Goal: Download file/media

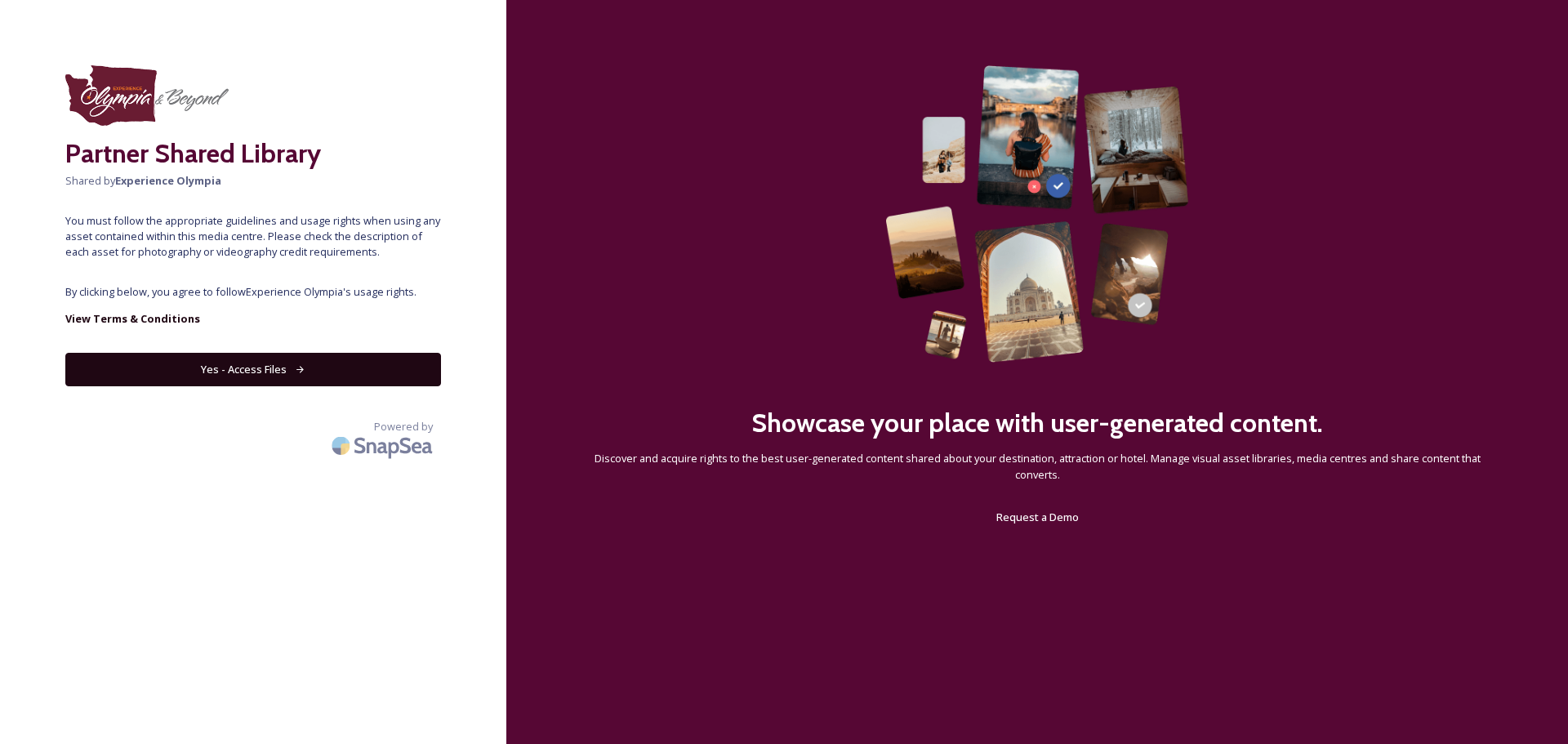
click at [258, 378] on button "Yes - Access Files" at bounding box center [253, 369] width 376 height 33
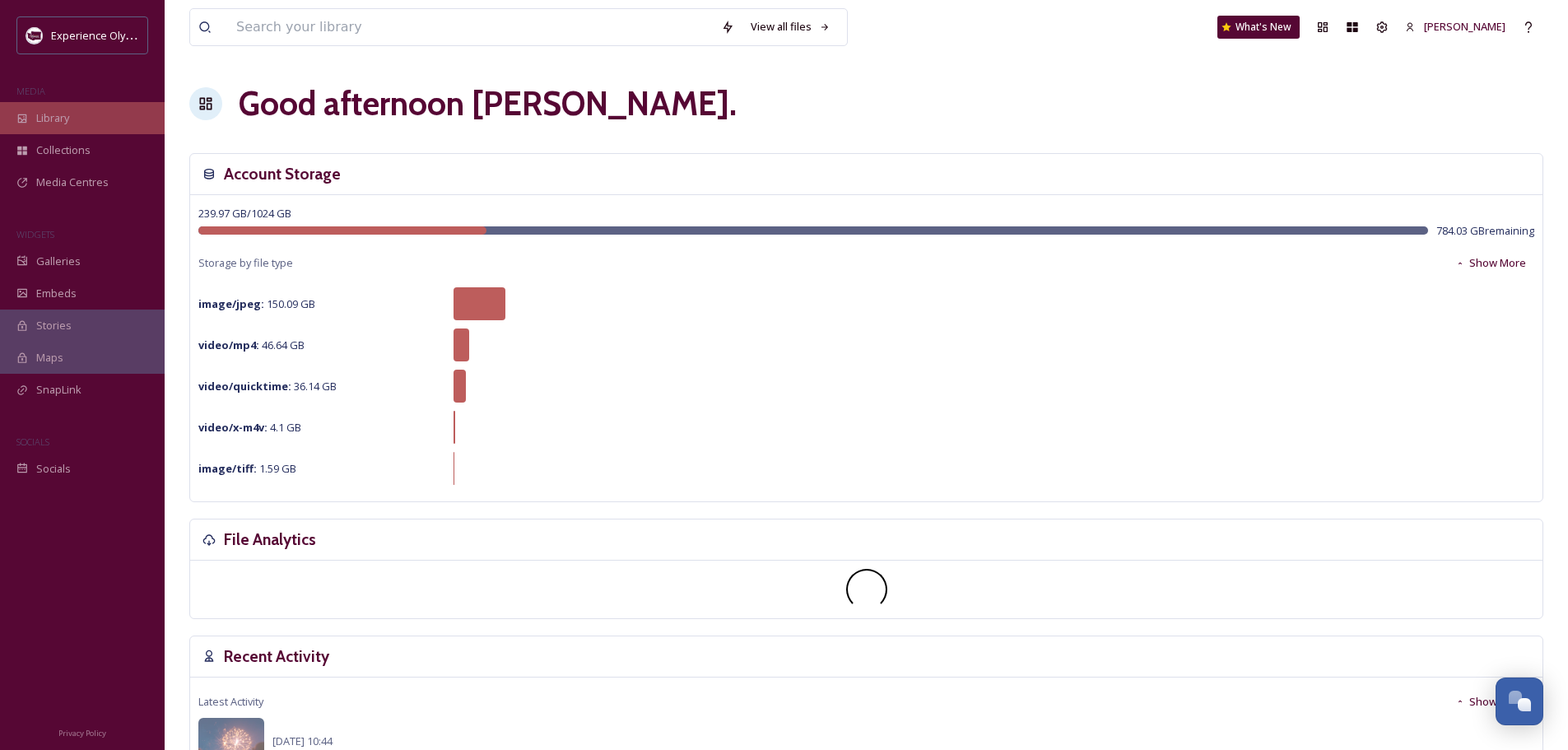
click at [56, 112] on span "Library" at bounding box center [52, 118] width 32 height 15
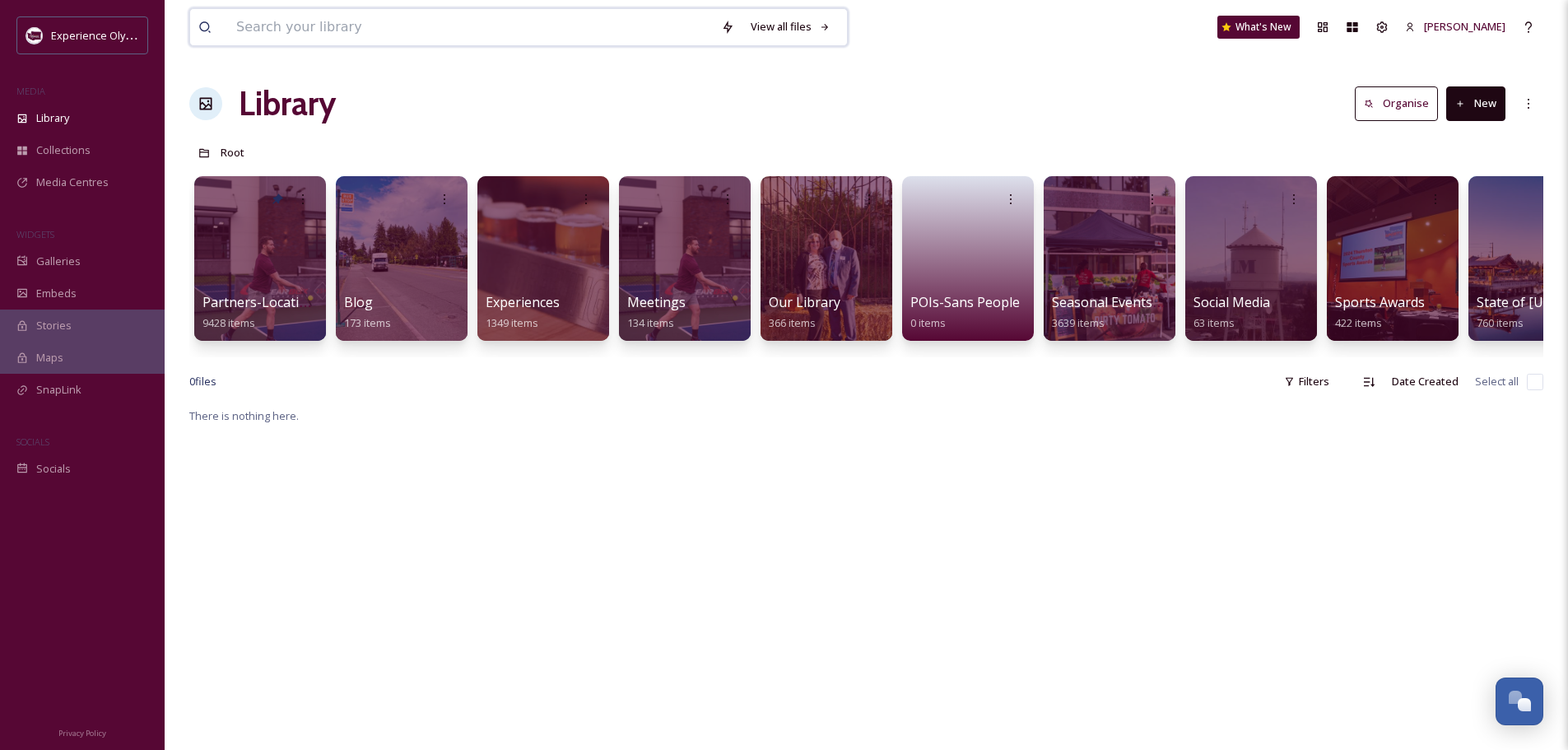
click at [458, 15] on input at bounding box center [470, 27] width 485 height 36
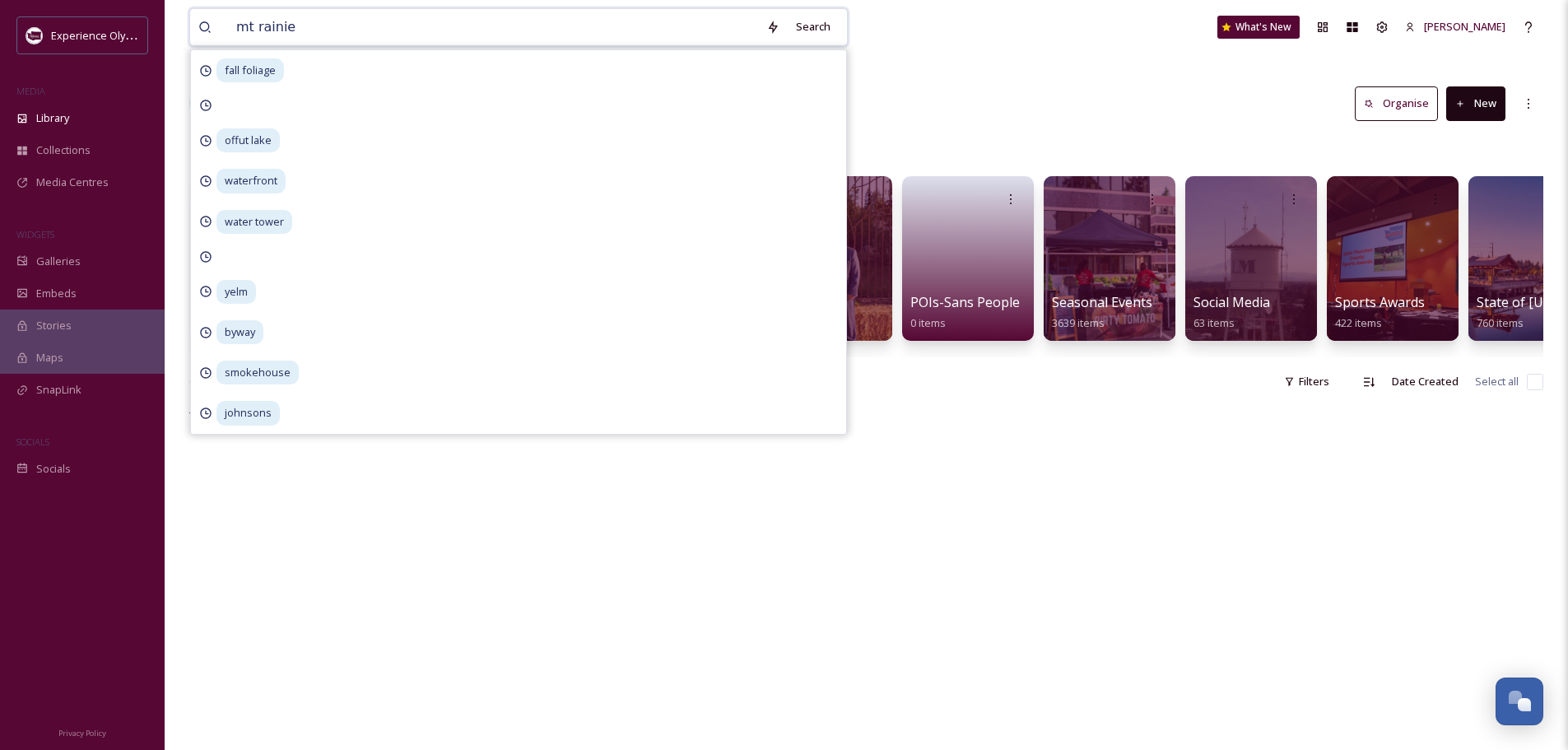
type input "mt rainier"
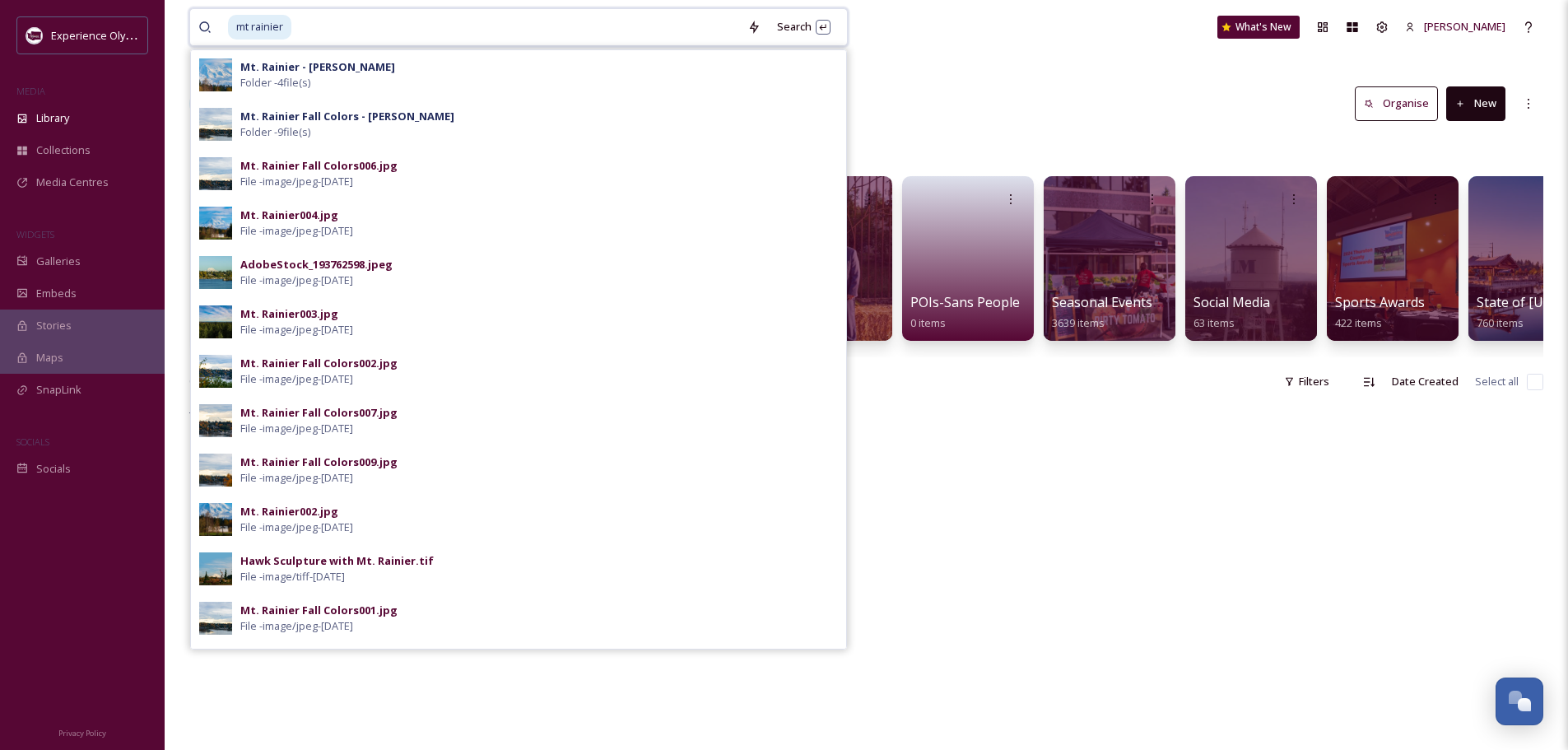
click at [419, 28] on input at bounding box center [515, 27] width 446 height 36
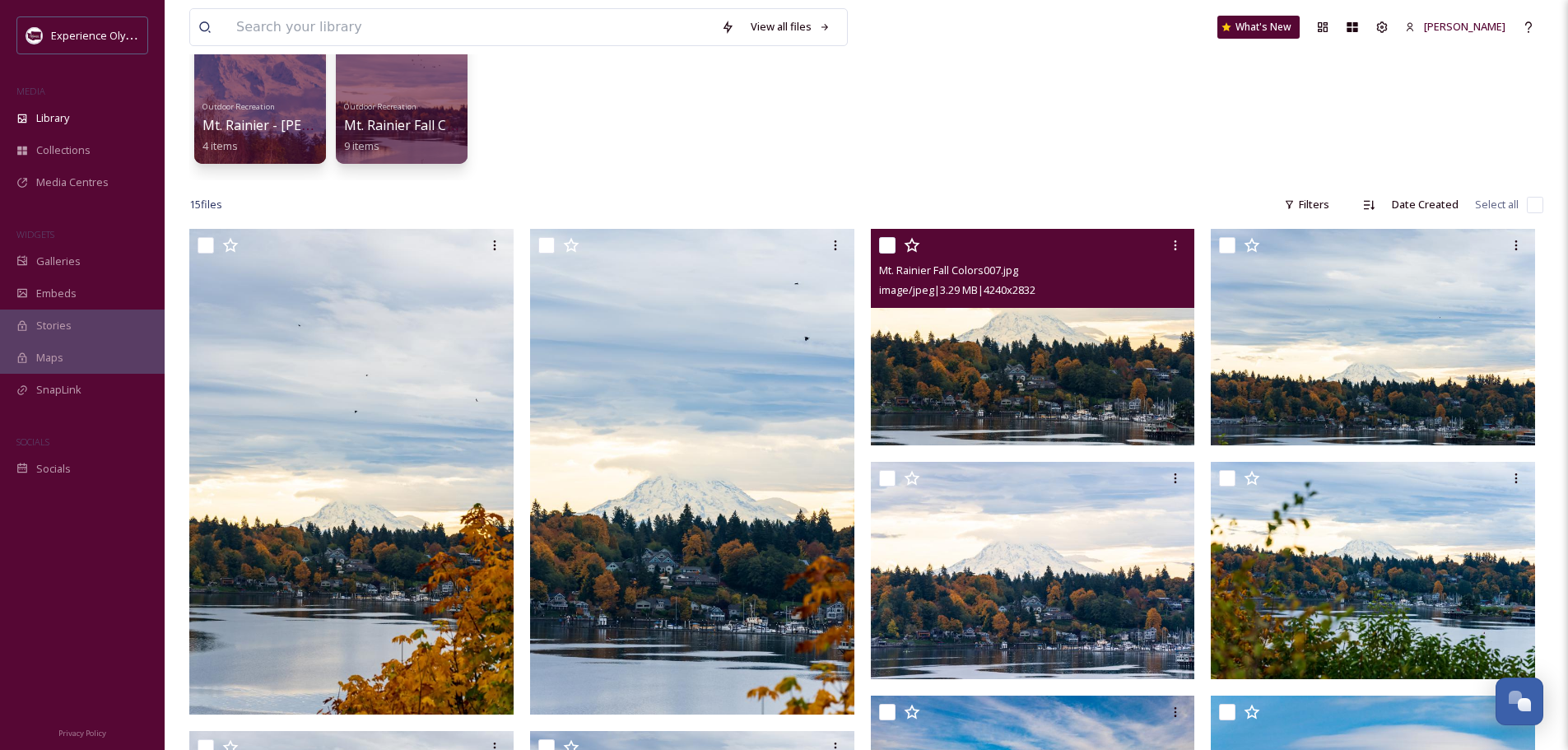
scroll to position [164, 0]
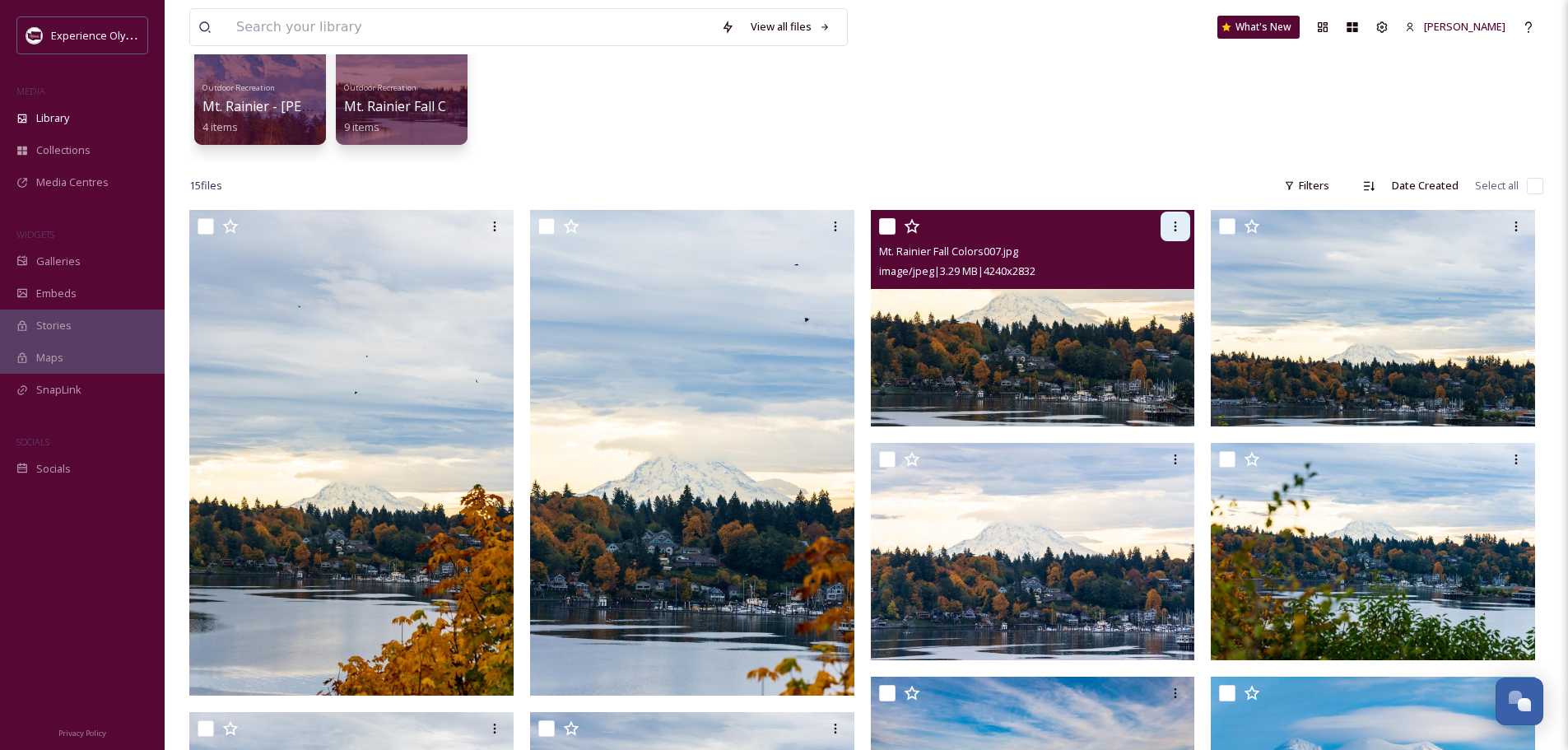
click at [1179, 222] on icon at bounding box center [1175, 226] width 13 height 13
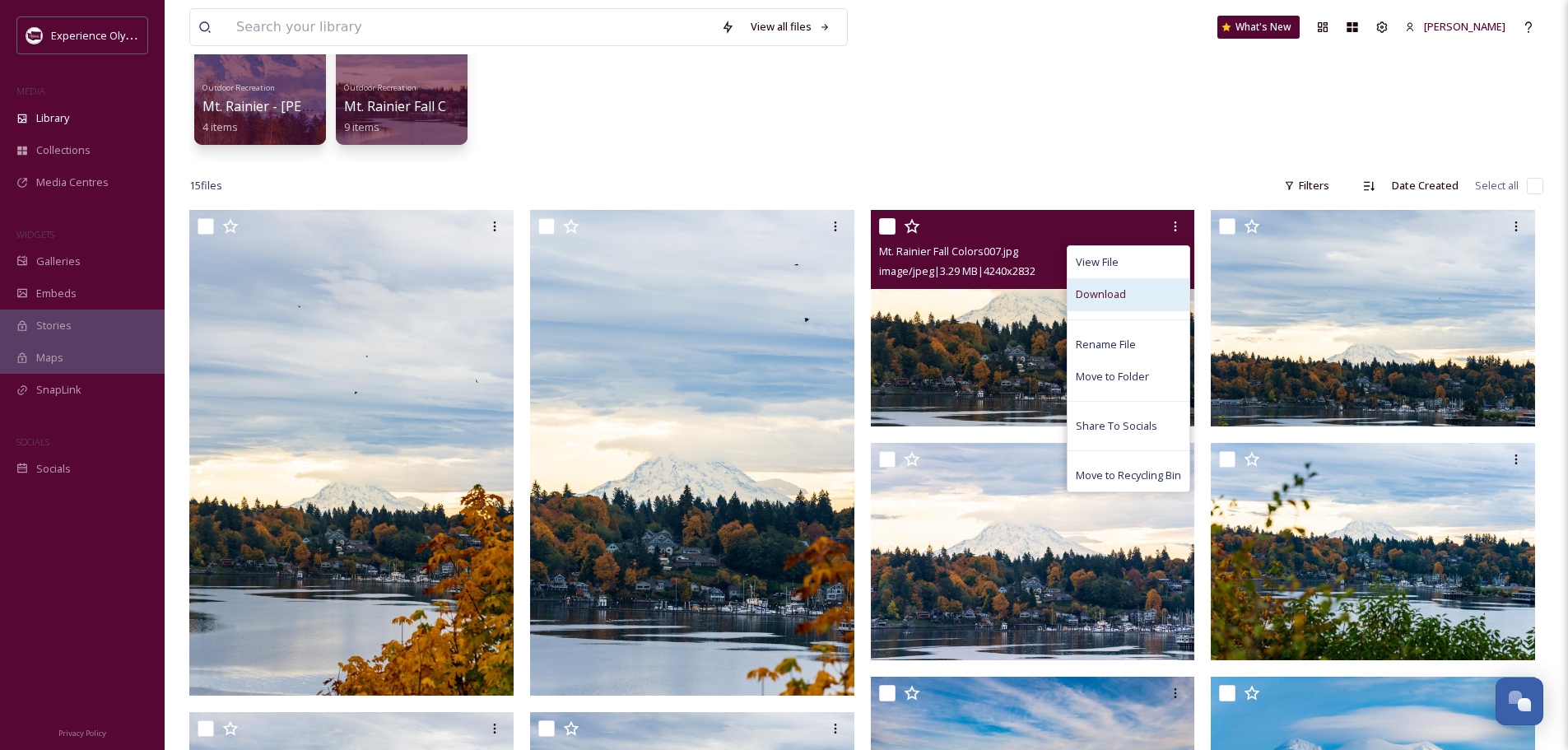
click at [1139, 291] on div "Download" at bounding box center [1128, 294] width 122 height 32
